Goal: Entertainment & Leisure: Browse casually

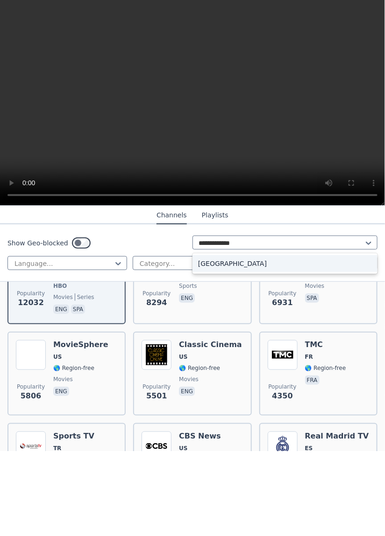
click at [346, 345] on div "[GEOGRAPHIC_DATA]" at bounding box center [284, 348] width 185 height 17
type input "**********"
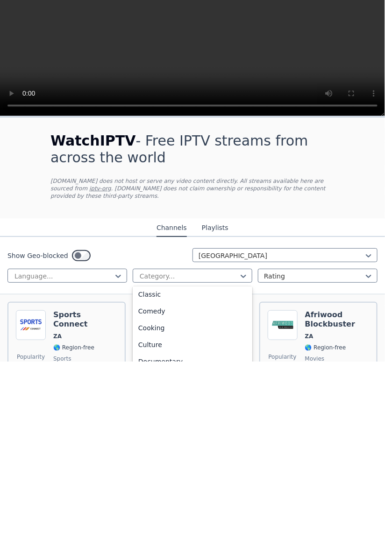
scroll to position [71, 0]
click at [196, 498] on div "Cooking" at bounding box center [192, 501] width 119 height 17
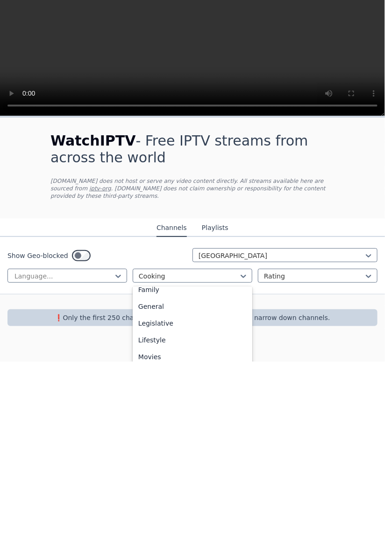
scroll to position [192, 0]
click at [158, 474] on div "General" at bounding box center [192, 481] width 119 height 17
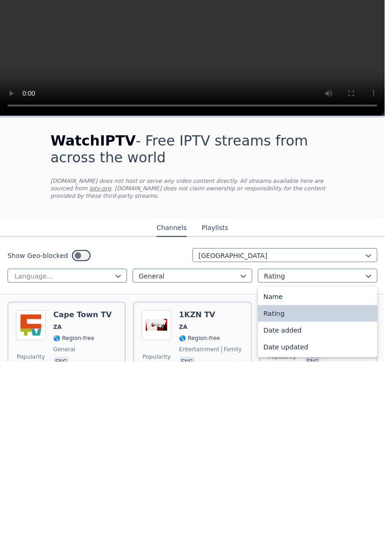
click at [304, 463] on div "Name" at bounding box center [317, 471] width 119 height 17
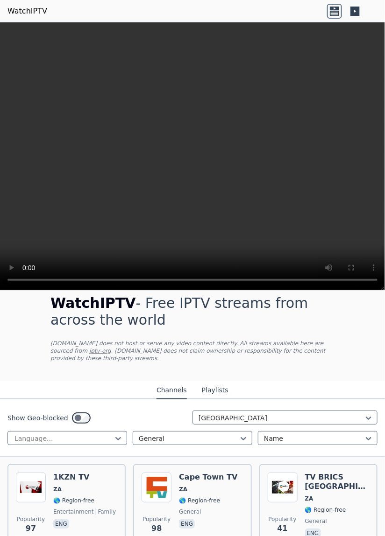
scroll to position [11, 0]
